Goal: Task Accomplishment & Management: Manage account settings

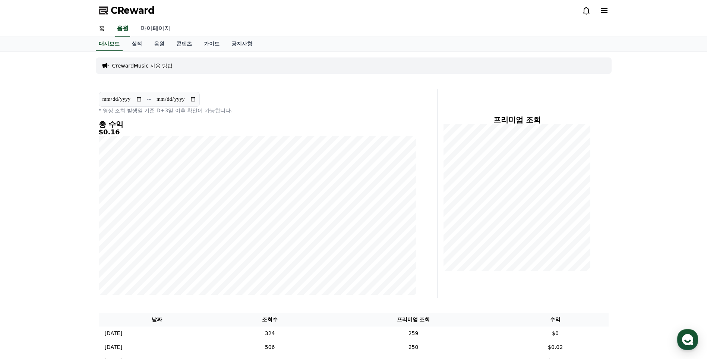
click at [160, 28] on link "마이페이지" at bounding box center [156, 29] width 42 height 16
select select "**********"
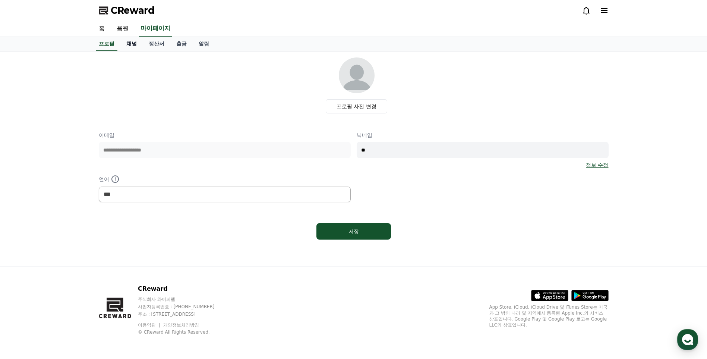
click at [135, 44] on link "채널" at bounding box center [131, 44] width 22 height 14
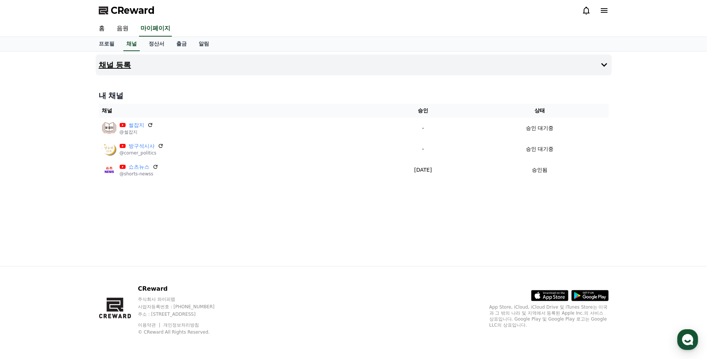
click at [111, 64] on h4 "채널 등록" at bounding box center [115, 65] width 32 height 8
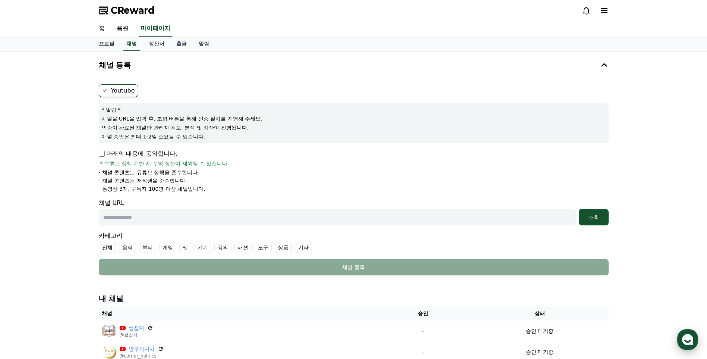
click at [691, 344] on icon "button" at bounding box center [687, 339] width 13 height 13
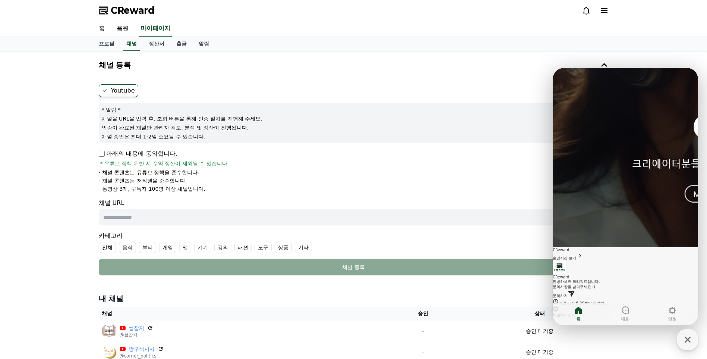
click at [575, 293] on link "문의하기" at bounding box center [564, 295] width 22 height 4
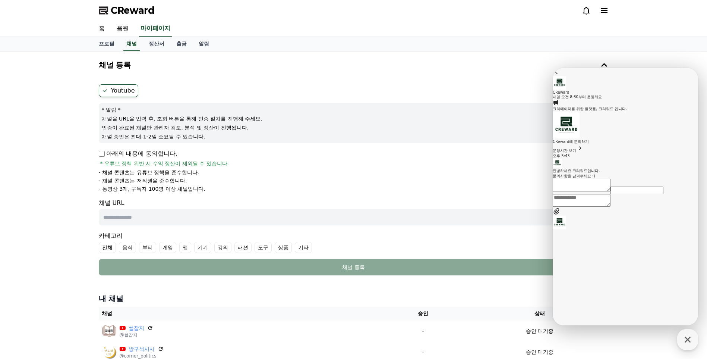
click at [576, 153] on span "운영시간 보기" at bounding box center [564, 150] width 23 height 4
click at [560, 330] on icon "button" at bounding box center [556, 333] width 7 height 7
click at [515, 109] on p "* 알림 *" at bounding box center [354, 109] width 504 height 7
